Goal: Task Accomplishment & Management: Complete application form

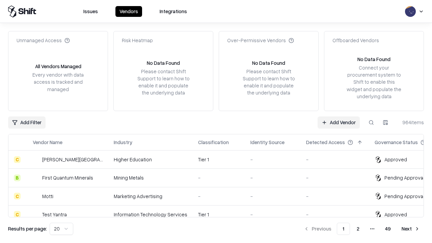
click at [339, 122] on link "Add Vendor" at bounding box center [339, 122] width 42 height 12
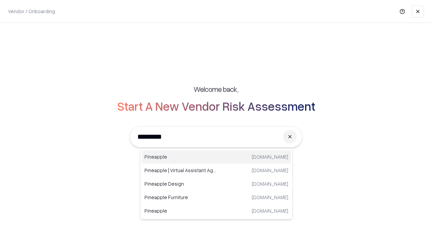
click at [216, 157] on div "Pineapple [DOMAIN_NAME]" at bounding box center [216, 157] width 149 height 14
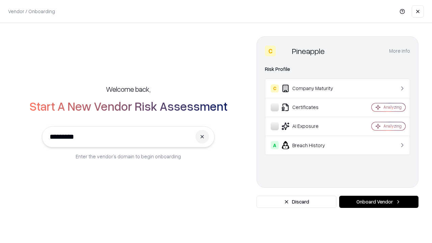
type input "*********"
click at [379, 202] on button "Onboard Vendor" at bounding box center [378, 202] width 79 height 12
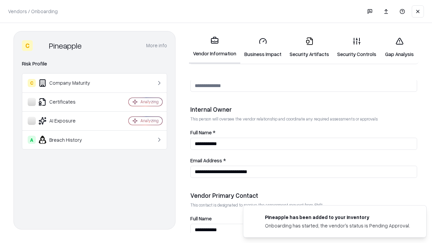
scroll to position [350, 0]
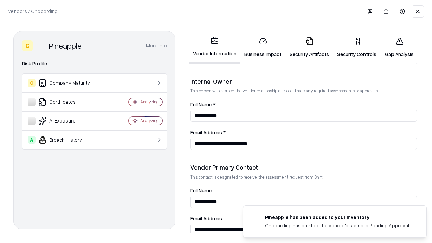
click at [263, 47] on link "Business Impact" at bounding box center [262, 47] width 45 height 31
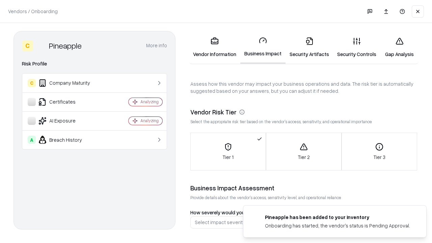
click at [309, 47] on link "Security Artifacts" at bounding box center [310, 47] width 48 height 31
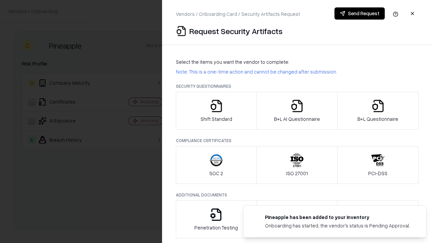
click at [216, 111] on icon "button" at bounding box center [217, 106] width 14 height 14
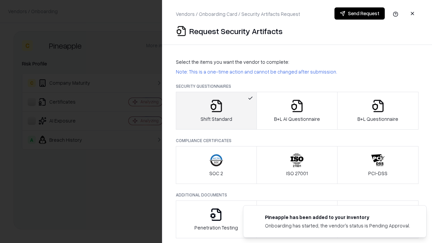
click at [360, 14] on button "Send Request" at bounding box center [360, 13] width 50 height 12
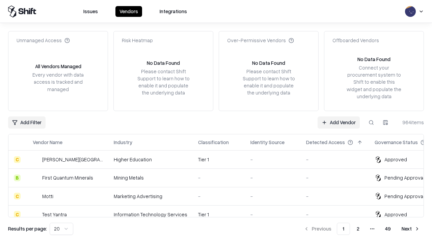
click at [371, 122] on button at bounding box center [371, 122] width 12 height 12
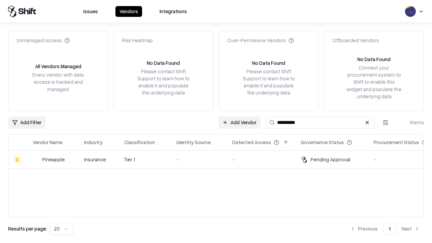
type input "*********"
click at [220, 159] on div "-" at bounding box center [199, 159] width 45 height 7
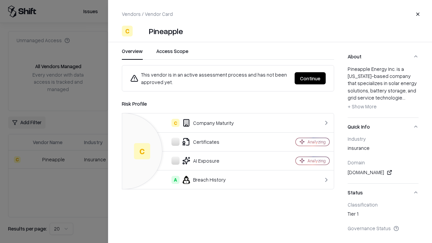
click at [310, 78] on button "Continue" at bounding box center [310, 78] width 31 height 12
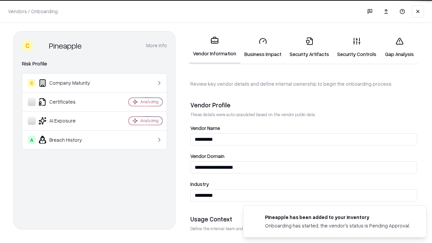
click at [309, 47] on link "Security Artifacts" at bounding box center [310, 47] width 48 height 31
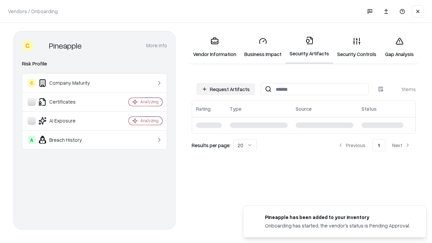
click at [399, 47] on link "Gap Analysis" at bounding box center [399, 47] width 38 height 31
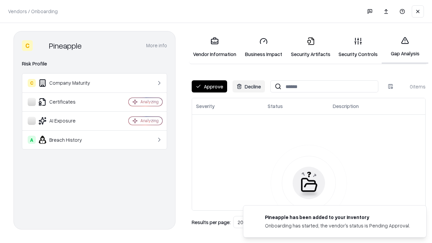
click at [209, 86] on button "Approve" at bounding box center [209, 86] width 35 height 12
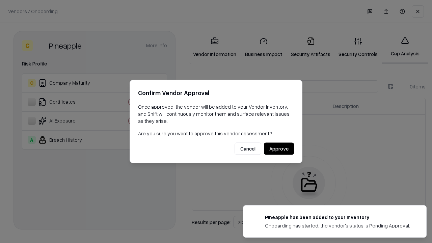
click at [279, 149] on button "Approve" at bounding box center [279, 149] width 30 height 12
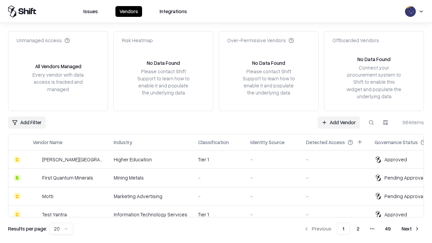
type input "*********"
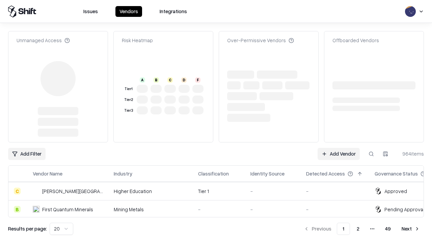
click at [339, 148] on link "Add Vendor" at bounding box center [339, 154] width 42 height 12
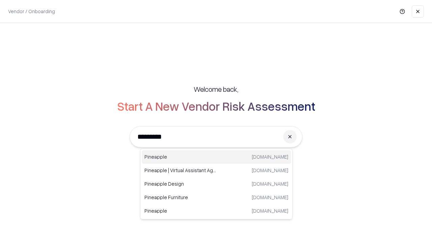
click at [216, 157] on div "Pineapple [DOMAIN_NAME]" at bounding box center [216, 157] width 149 height 14
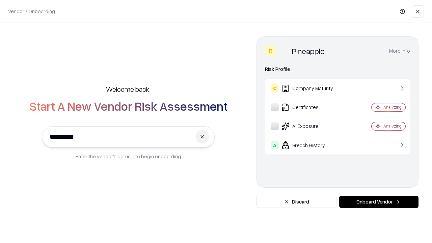
type input "*********"
click at [379, 202] on button "Onboard Vendor" at bounding box center [378, 202] width 79 height 12
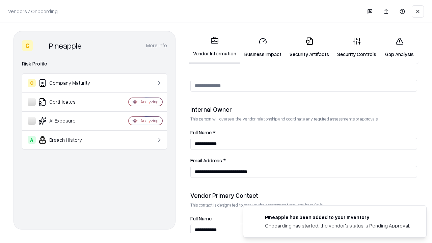
scroll to position [350, 0]
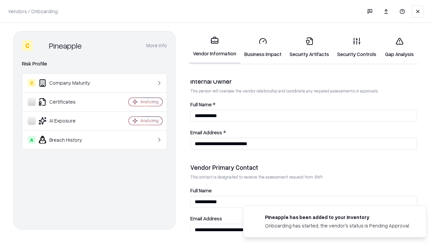
click at [399, 47] on link "Gap Analysis" at bounding box center [399, 47] width 38 height 31
